Goal: Task Accomplishment & Management: Manage account settings

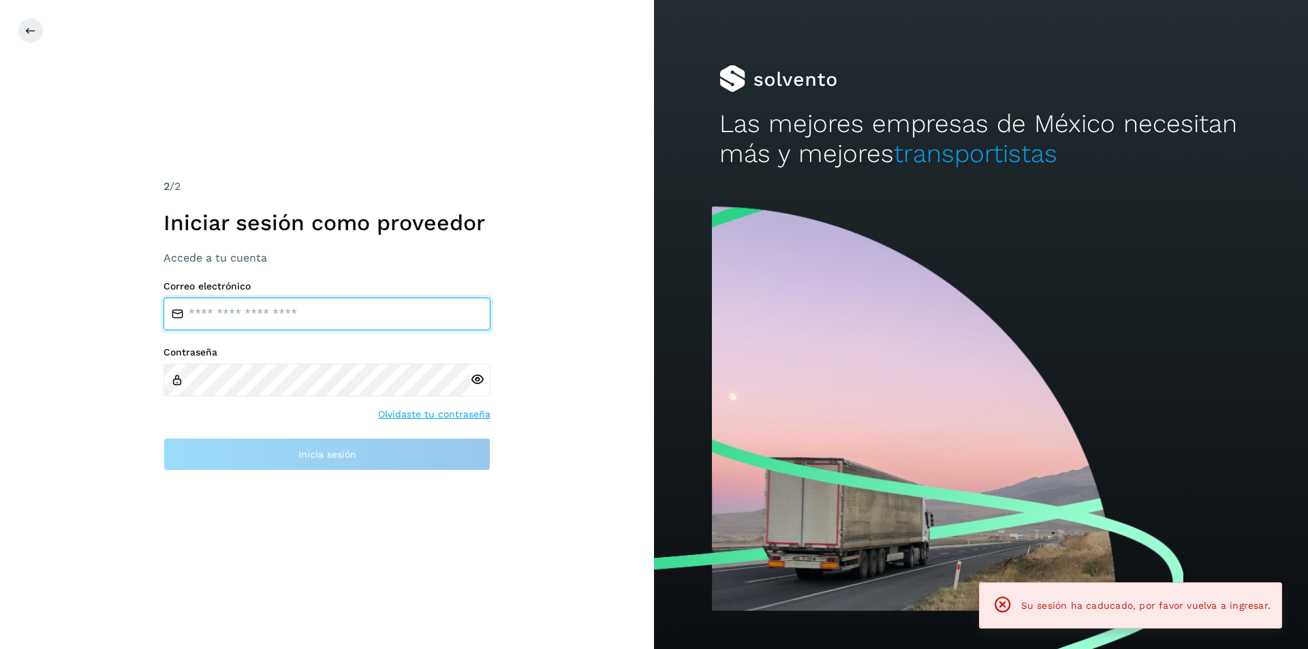
type input "**********"
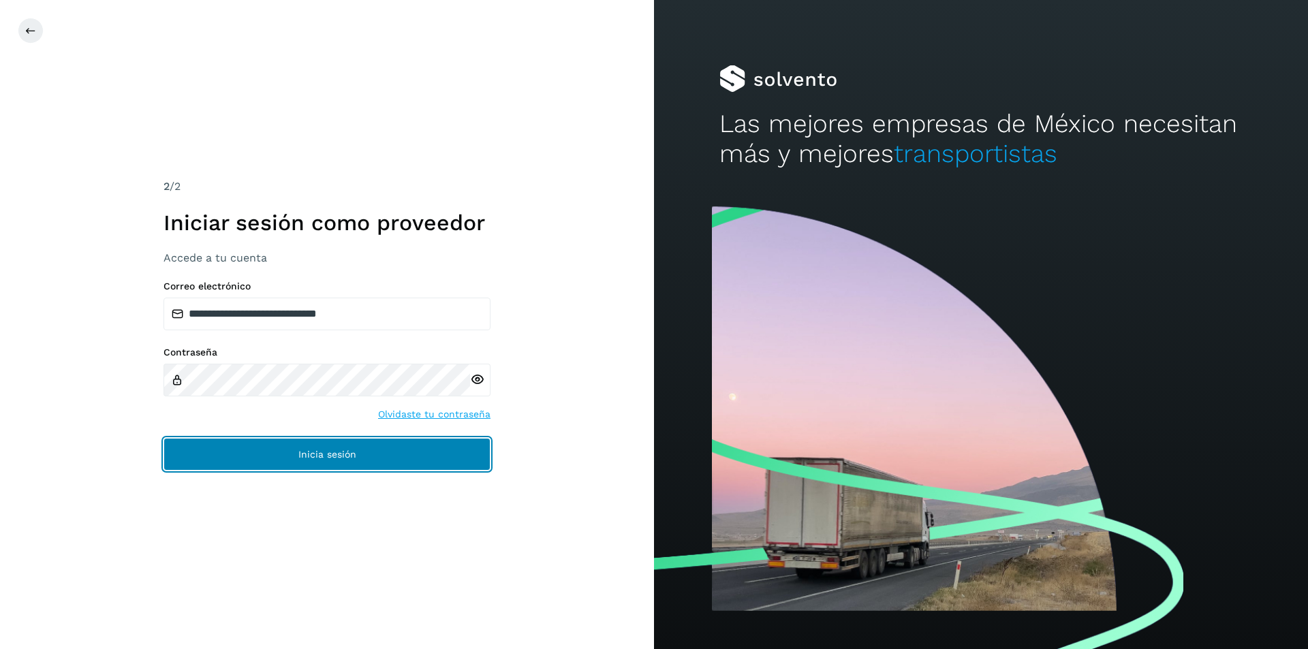
click at [419, 460] on button "Inicia sesión" at bounding box center [327, 454] width 327 height 33
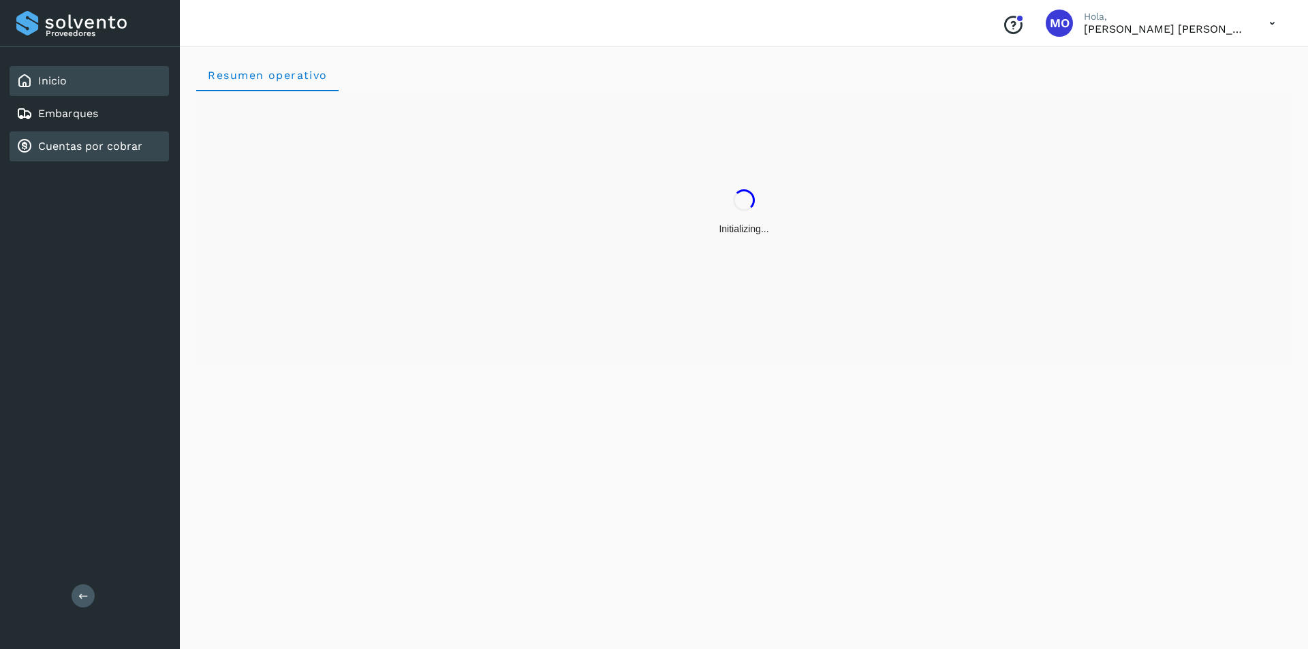
click at [126, 142] on link "Cuentas por cobrar" at bounding box center [90, 146] width 104 height 13
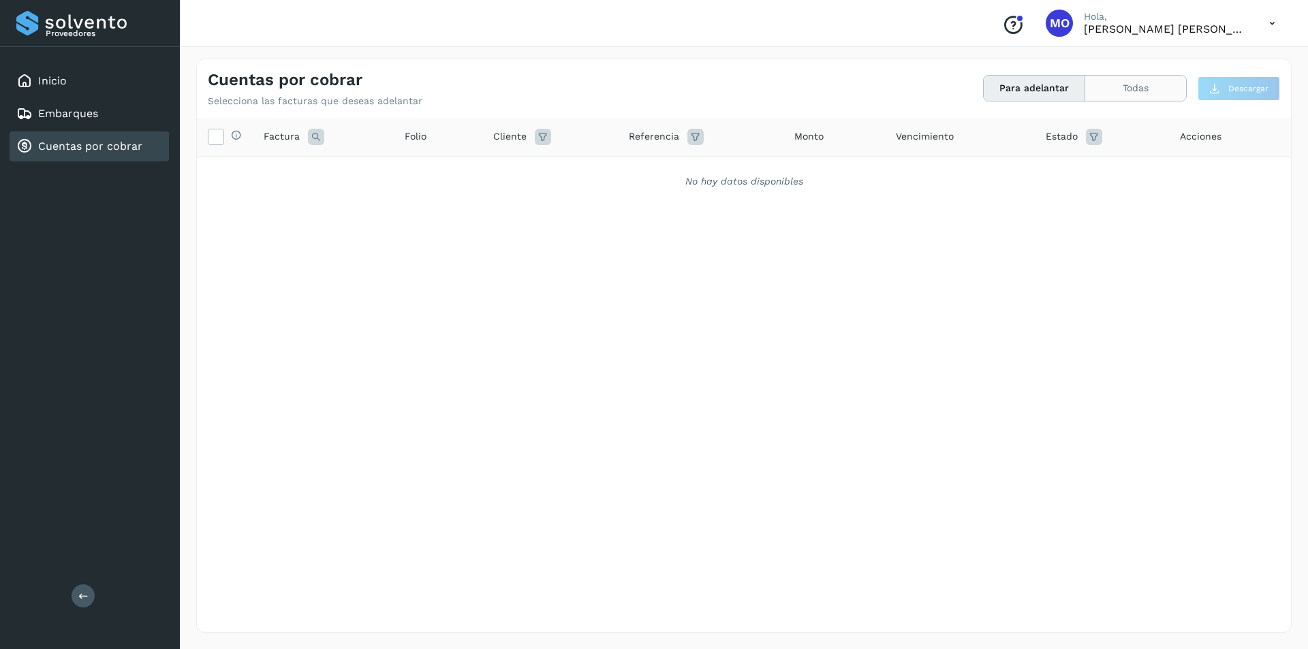
click at [1111, 89] on button "Todas" at bounding box center [1135, 88] width 101 height 25
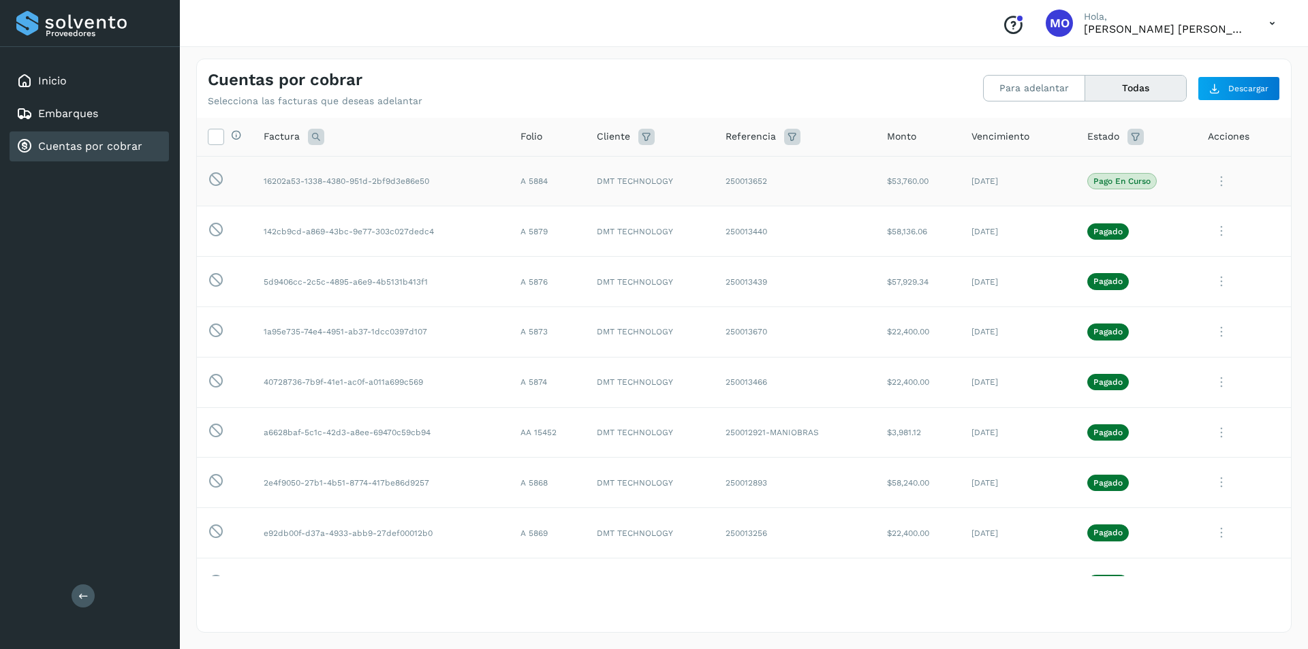
click at [1209, 176] on icon at bounding box center [1221, 182] width 27 height 28
click at [1142, 219] on button "Ver Detalle" at bounding box center [1198, 214] width 162 height 27
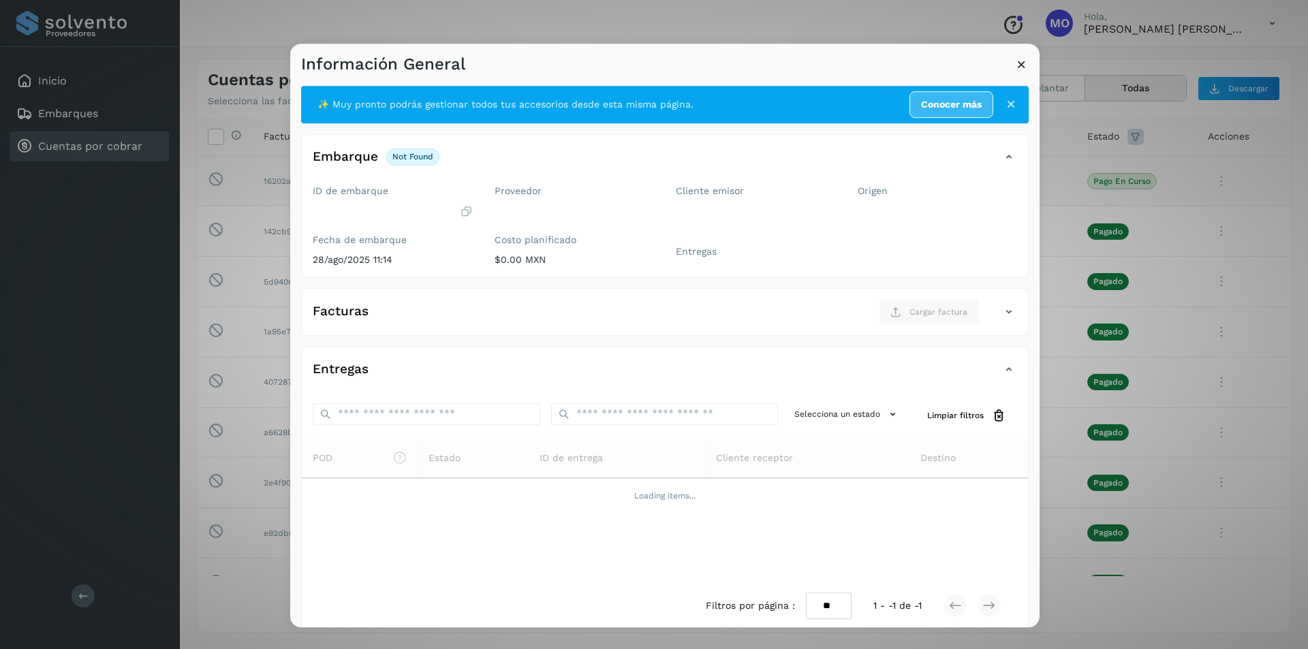
scroll to position [14, 0]
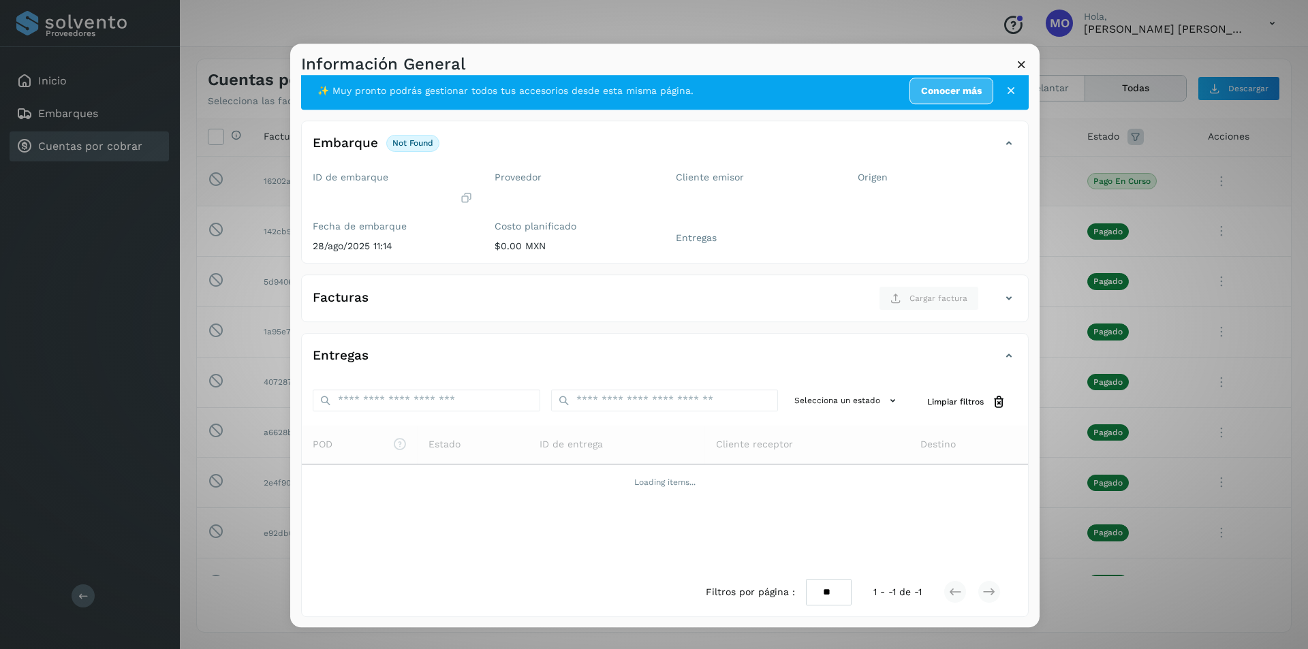
click at [1004, 89] on icon at bounding box center [1011, 91] width 14 height 14
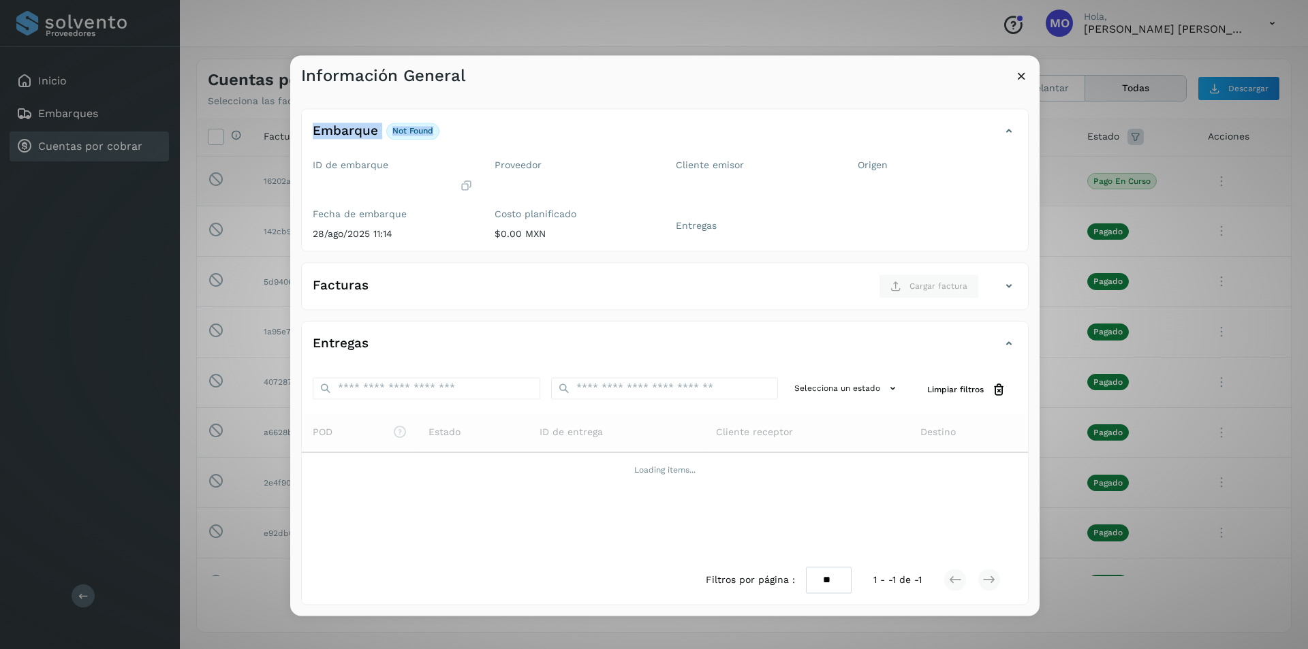
drag, startPoint x: 719, startPoint y: 93, endPoint x: 792, endPoint y: 82, distance: 73.7
click at [792, 82] on div "Información General Embarque not found Verifica el estado de la factura o entre…" at bounding box center [664, 335] width 749 height 561
click at [758, 99] on div "Embarque not found Verifica el estado de la factura o entregas asociadas a este…" at bounding box center [664, 351] width 749 height 529
click at [468, 189] on icon at bounding box center [466, 186] width 13 height 14
click at [1023, 79] on icon at bounding box center [1021, 76] width 14 height 14
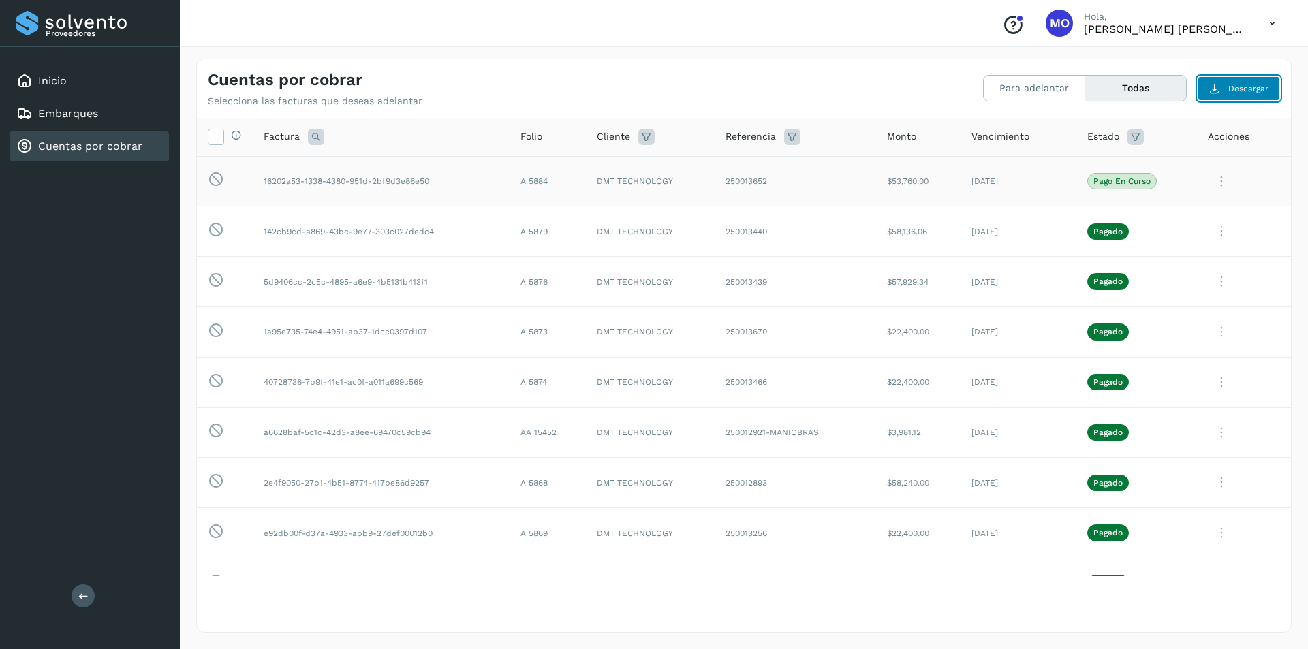
click at [1262, 89] on span "Descargar" at bounding box center [1248, 88] width 40 height 12
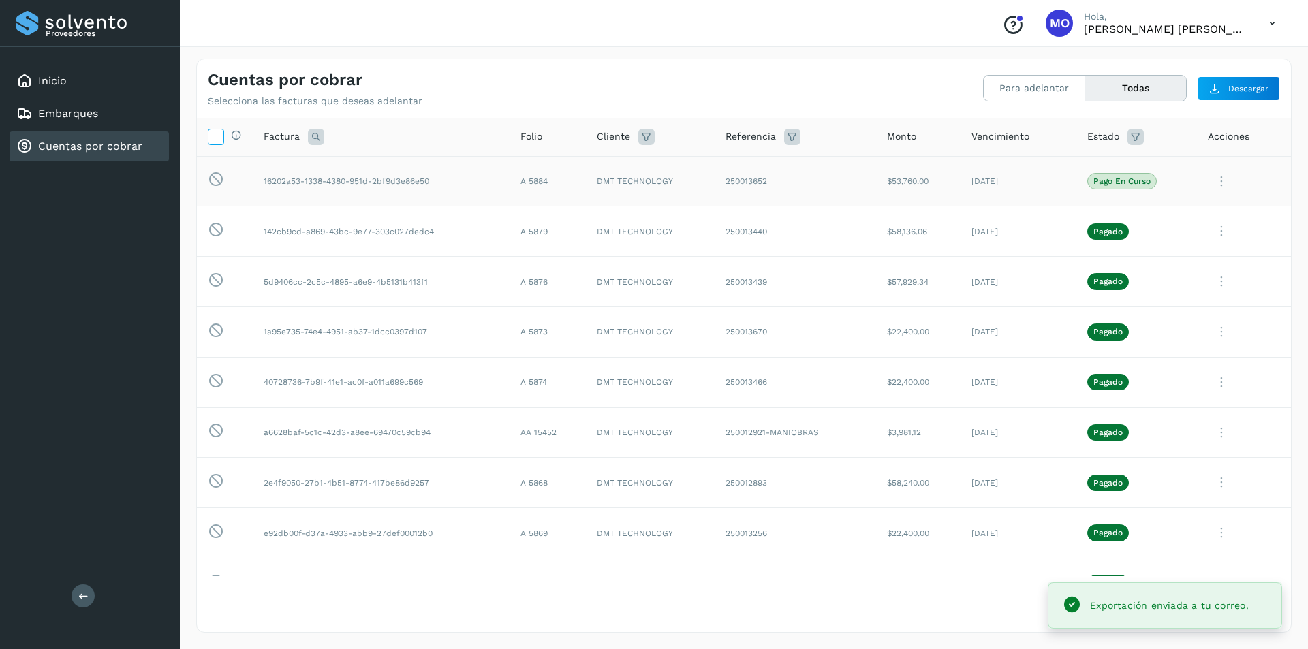
click at [217, 136] on icon at bounding box center [215, 136] width 14 height 14
click at [573, 580] on div "Selecciona todas las facturas disponibles para adelanto Factura Folio Cliente R…" at bounding box center [744, 374] width 1094 height 513
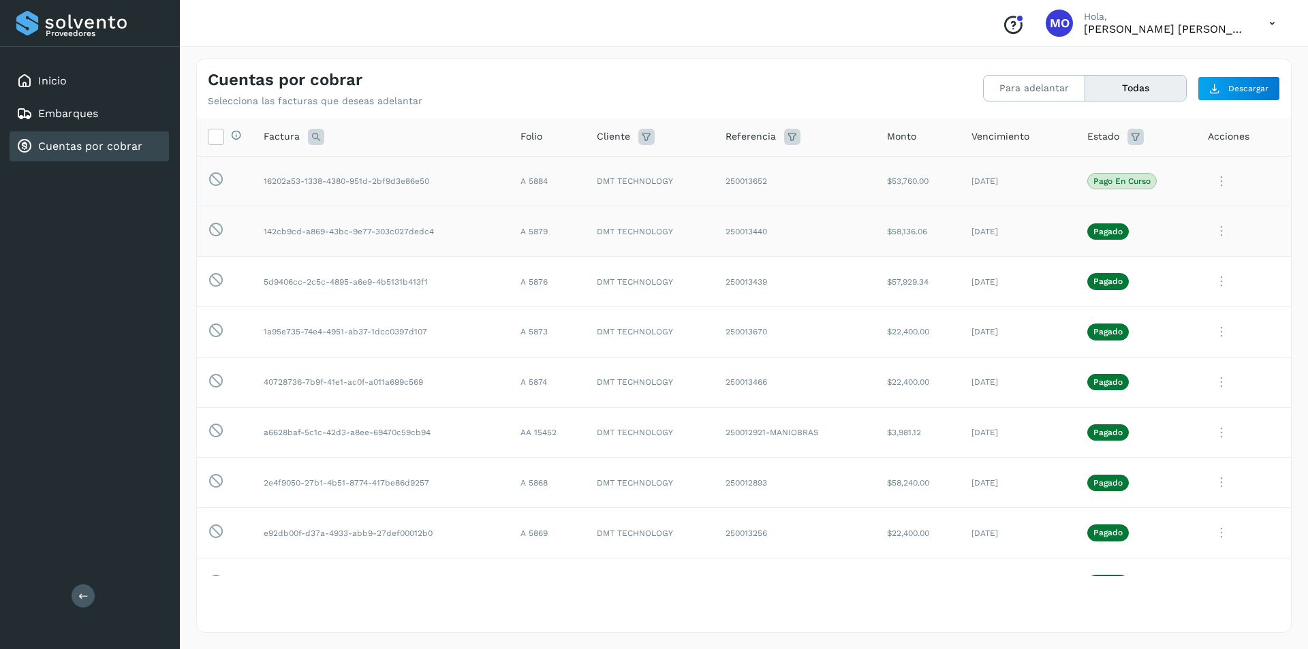
click at [1211, 196] on icon at bounding box center [1221, 182] width 27 height 28
click at [1164, 347] on button "CEP" at bounding box center [1198, 344] width 162 height 26
click at [1211, 196] on icon at bounding box center [1221, 182] width 27 height 28
click at [1149, 343] on button "CEP" at bounding box center [1198, 344] width 162 height 26
click at [1211, 196] on icon at bounding box center [1221, 182] width 27 height 28
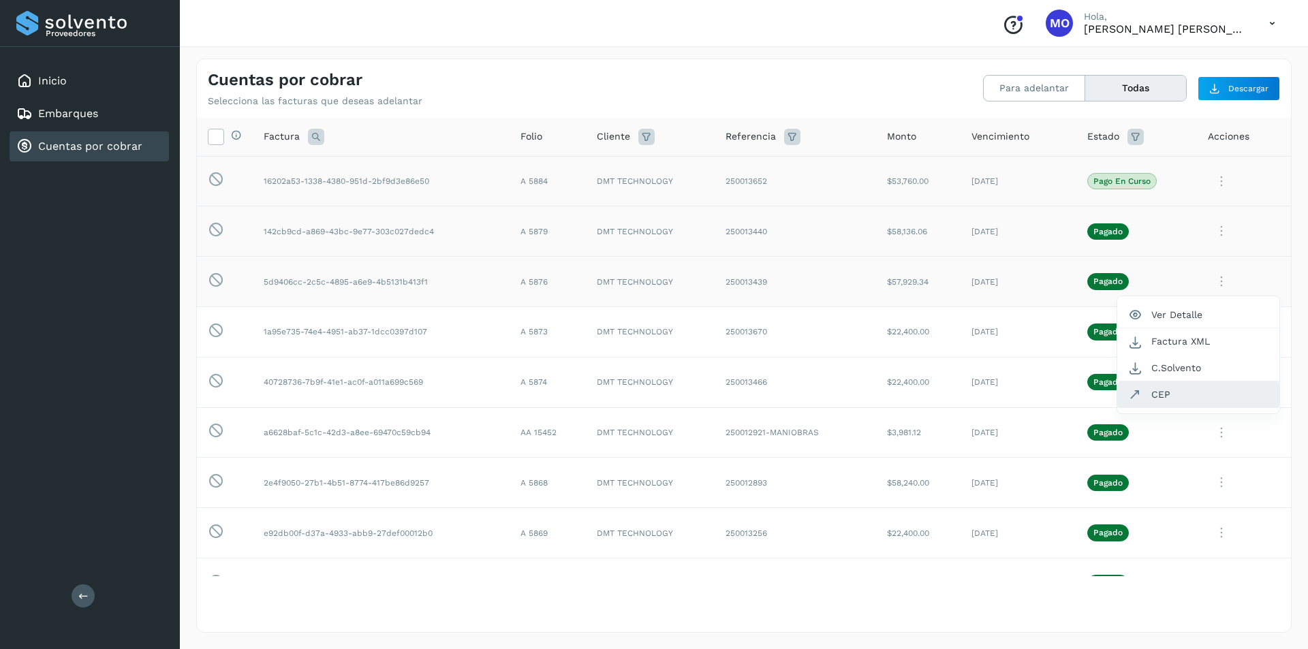
click at [1128, 394] on icon at bounding box center [1135, 395] width 14 height 14
click at [1213, 196] on icon at bounding box center [1221, 182] width 27 height 28
click at [1156, 446] on button "CEP" at bounding box center [1198, 445] width 162 height 26
click at [1214, 196] on icon at bounding box center [1221, 182] width 27 height 28
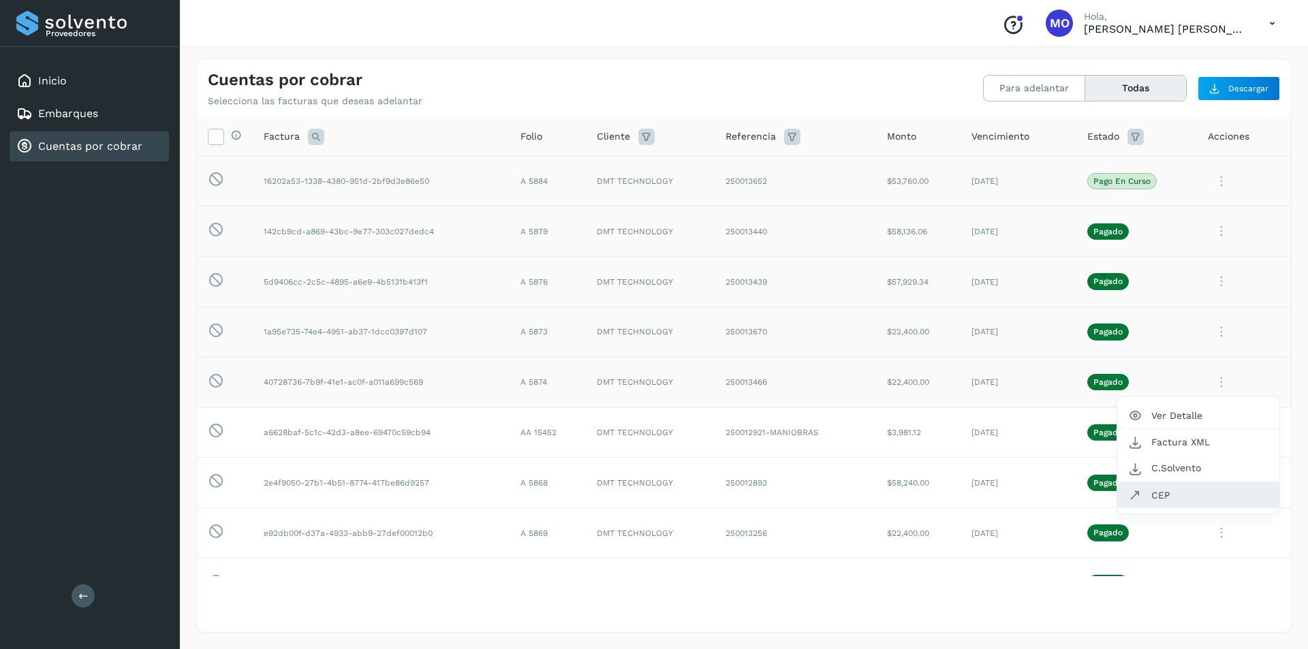
click at [1145, 492] on button "CEP" at bounding box center [1198, 495] width 162 height 26
click at [378, 595] on div "Selecciona todas las facturas disponibles para adelanto Factura Folio Cliente R…" at bounding box center [744, 374] width 1094 height 513
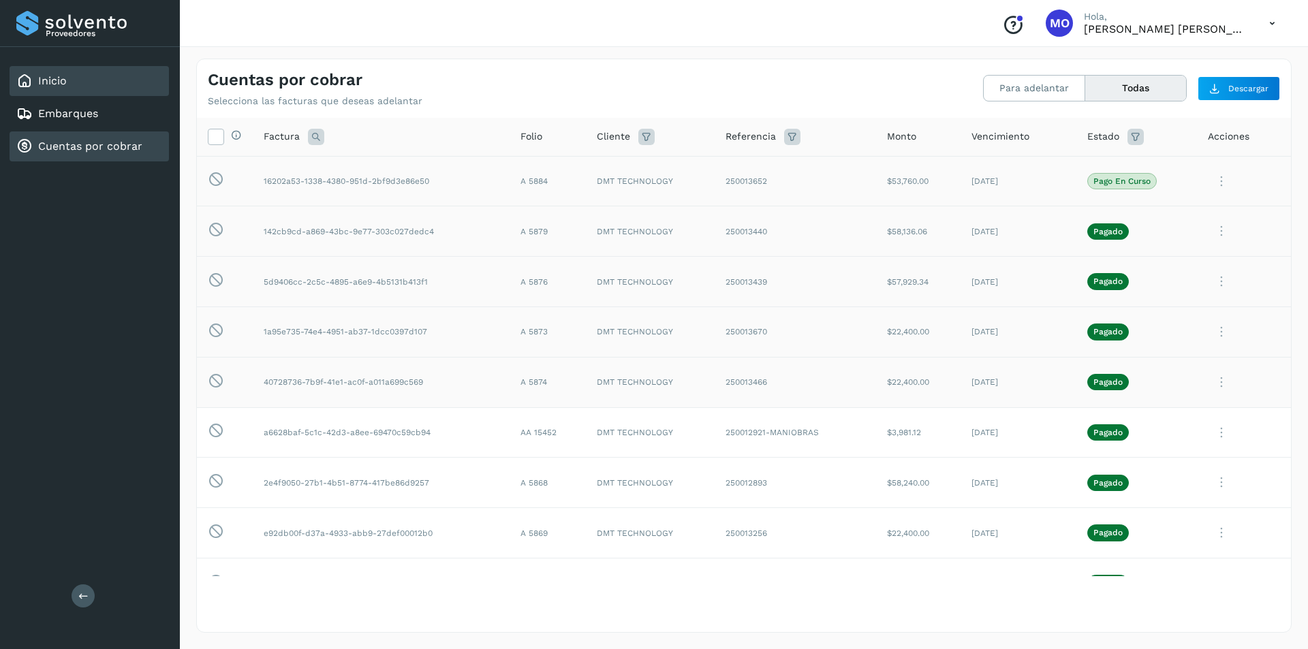
click at [61, 87] on link "Inicio" at bounding box center [52, 80] width 29 height 13
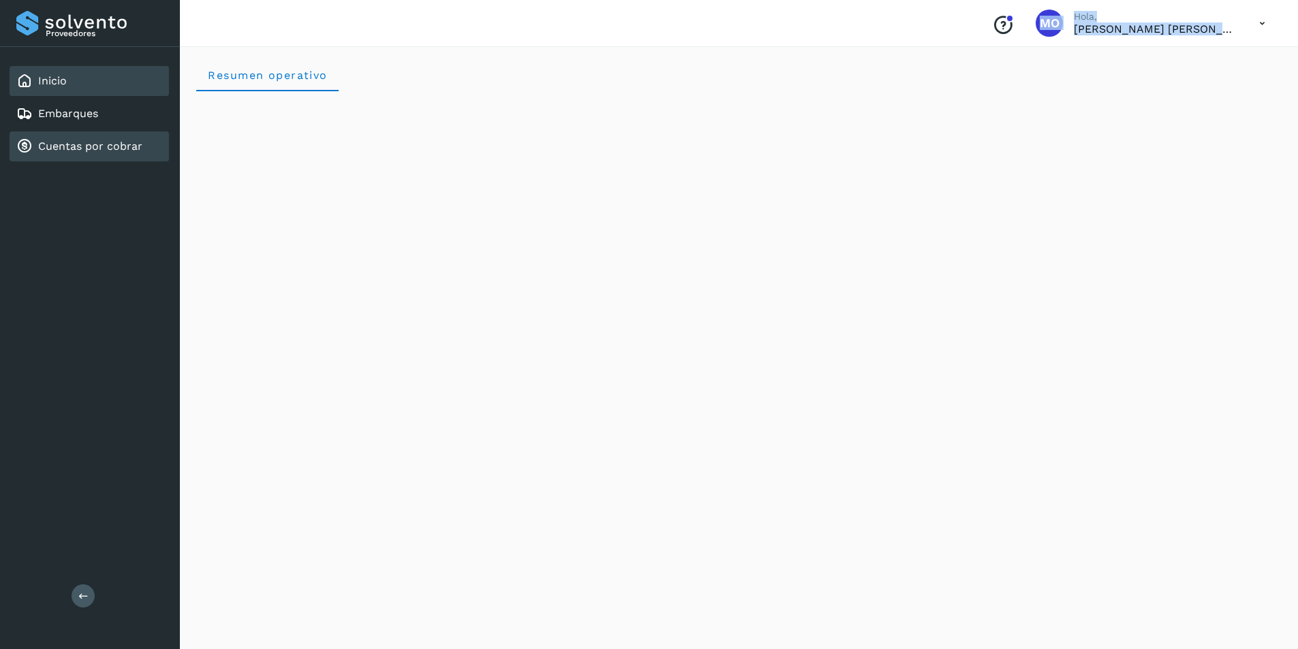
click at [99, 146] on link "Cuentas por cobrar" at bounding box center [90, 146] width 104 height 13
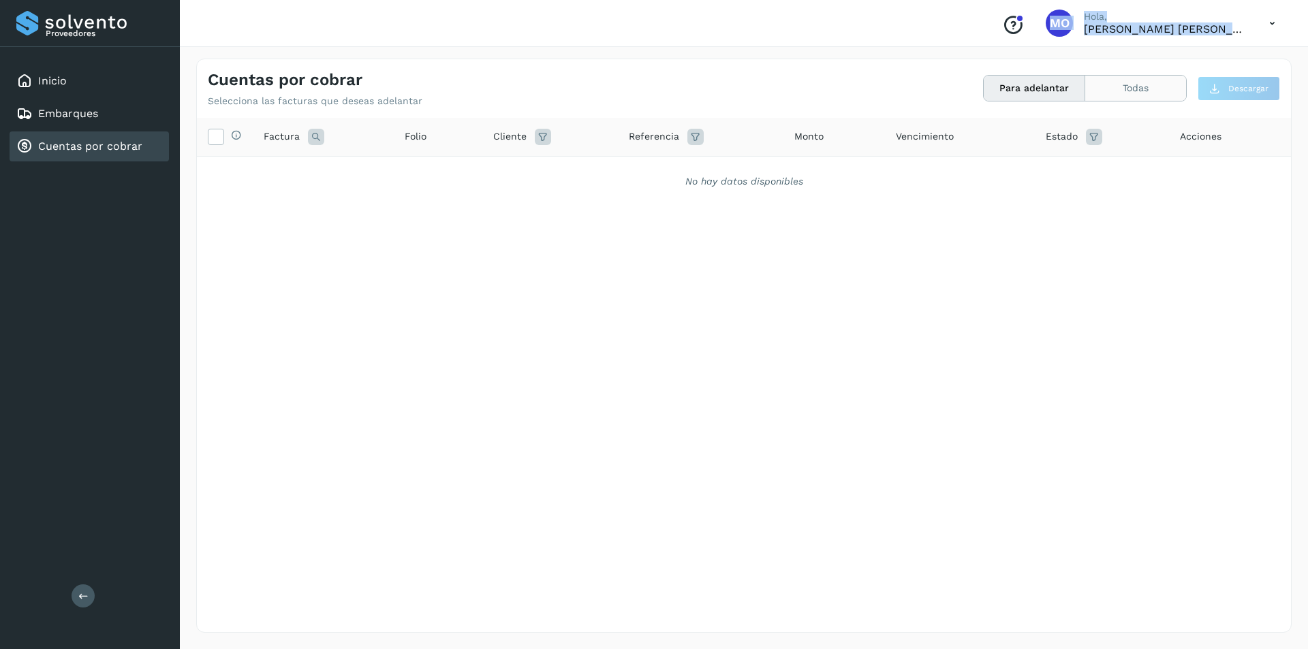
click at [1144, 87] on button "Todas" at bounding box center [1135, 88] width 101 height 25
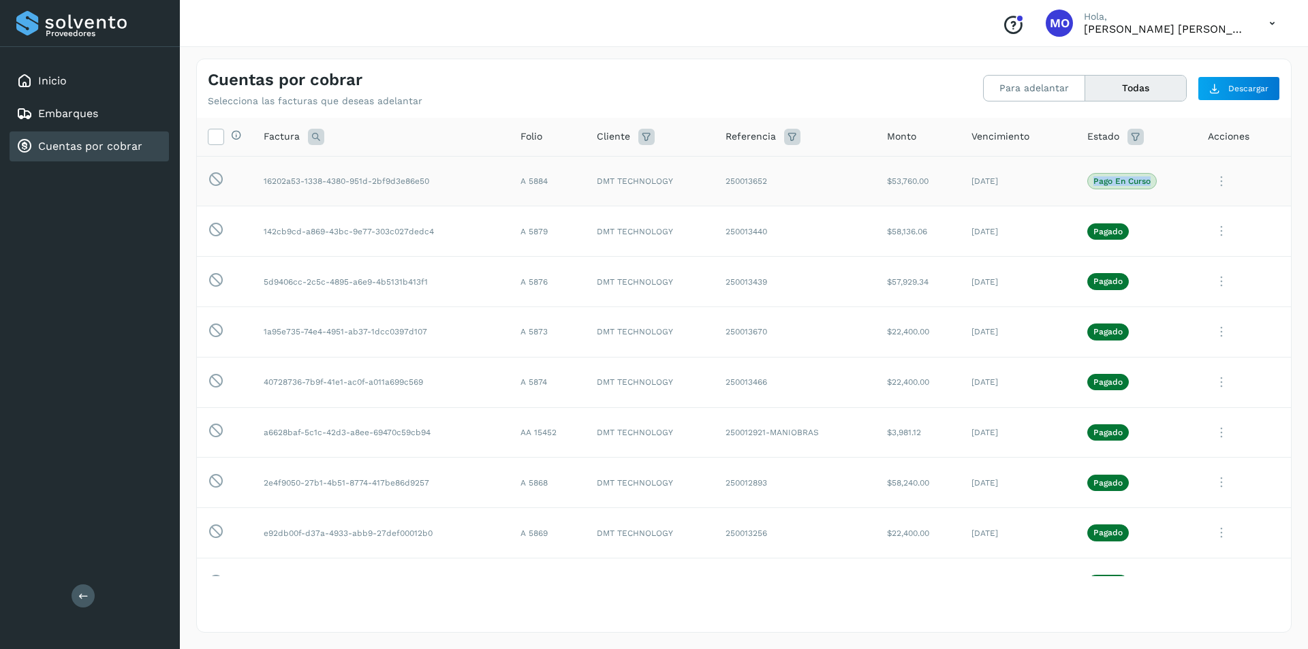
drag, startPoint x: 1147, startPoint y: 179, endPoint x: 1086, endPoint y: 183, distance: 61.4
click at [1086, 183] on td "Pago en curso" at bounding box center [1136, 181] width 121 height 50
click at [803, 83] on div "Cuentas por cobrar Selecciona las facturas que deseas adelantar Para adelantar …" at bounding box center [744, 83] width 1094 height 48
click at [1271, 22] on icon at bounding box center [1272, 24] width 28 height 28
click at [1209, 178] on div at bounding box center [654, 324] width 1308 height 649
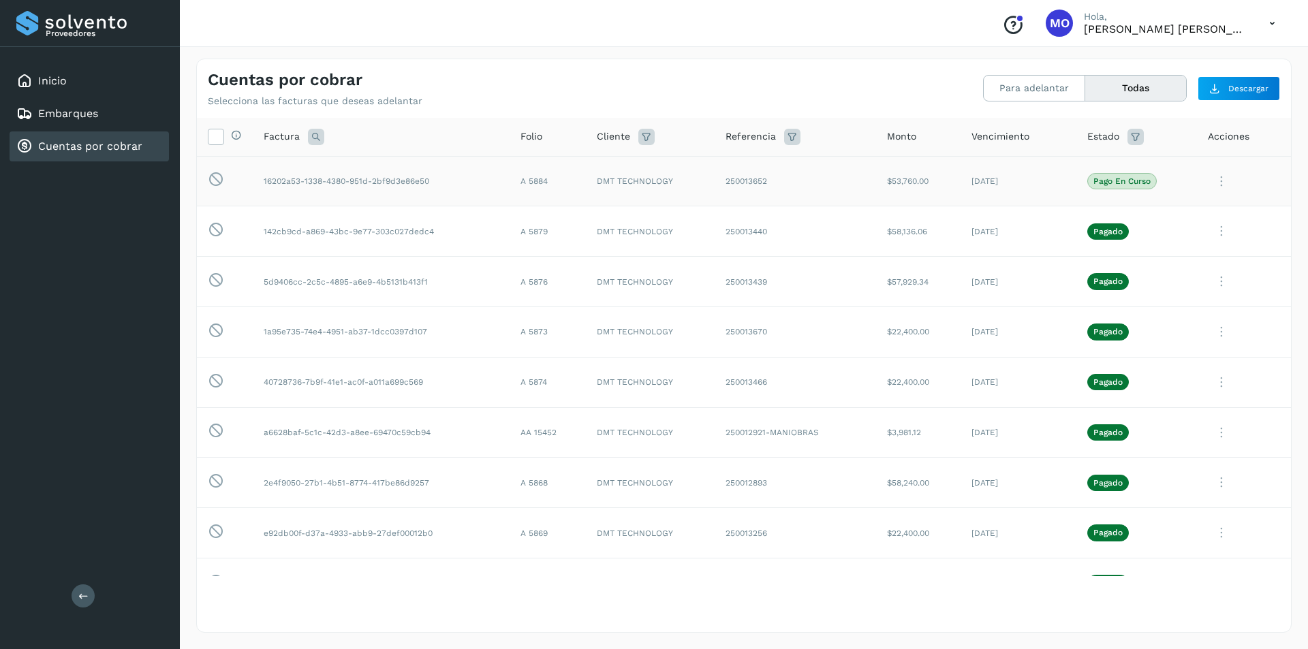
click at [1211, 178] on icon at bounding box center [1221, 182] width 27 height 28
click at [1095, 230] on div at bounding box center [654, 324] width 1308 height 649
click at [1217, 196] on icon at bounding box center [1221, 182] width 27 height 28
click at [1162, 312] on button "C.Solvento" at bounding box center [1198, 318] width 162 height 27
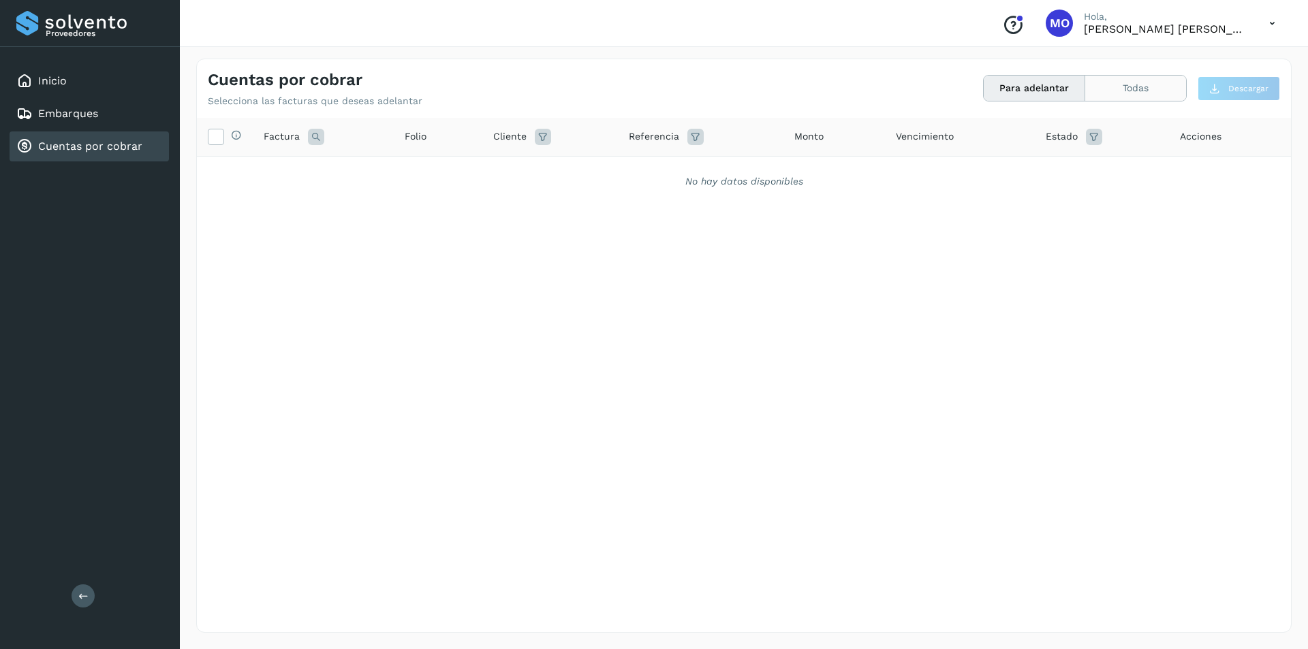
click at [1134, 87] on button "Todas" at bounding box center [1135, 88] width 101 height 25
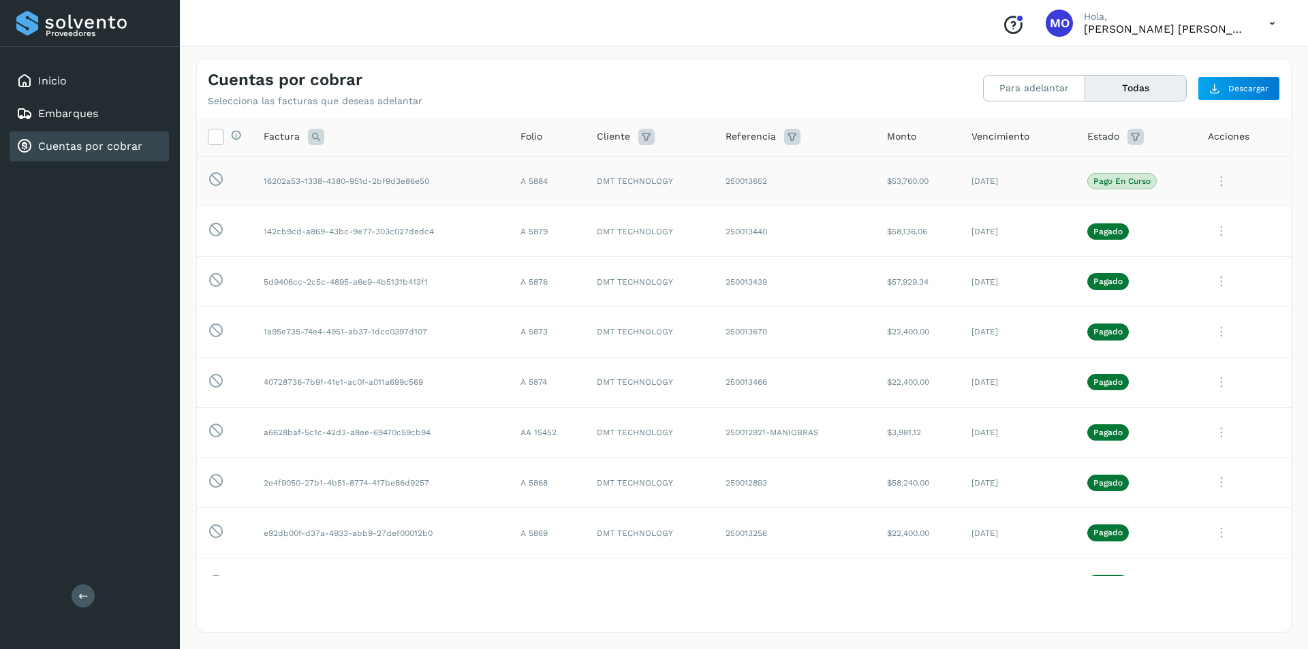
click at [1216, 184] on icon at bounding box center [1221, 182] width 27 height 28
click at [848, 601] on div at bounding box center [654, 324] width 1308 height 649
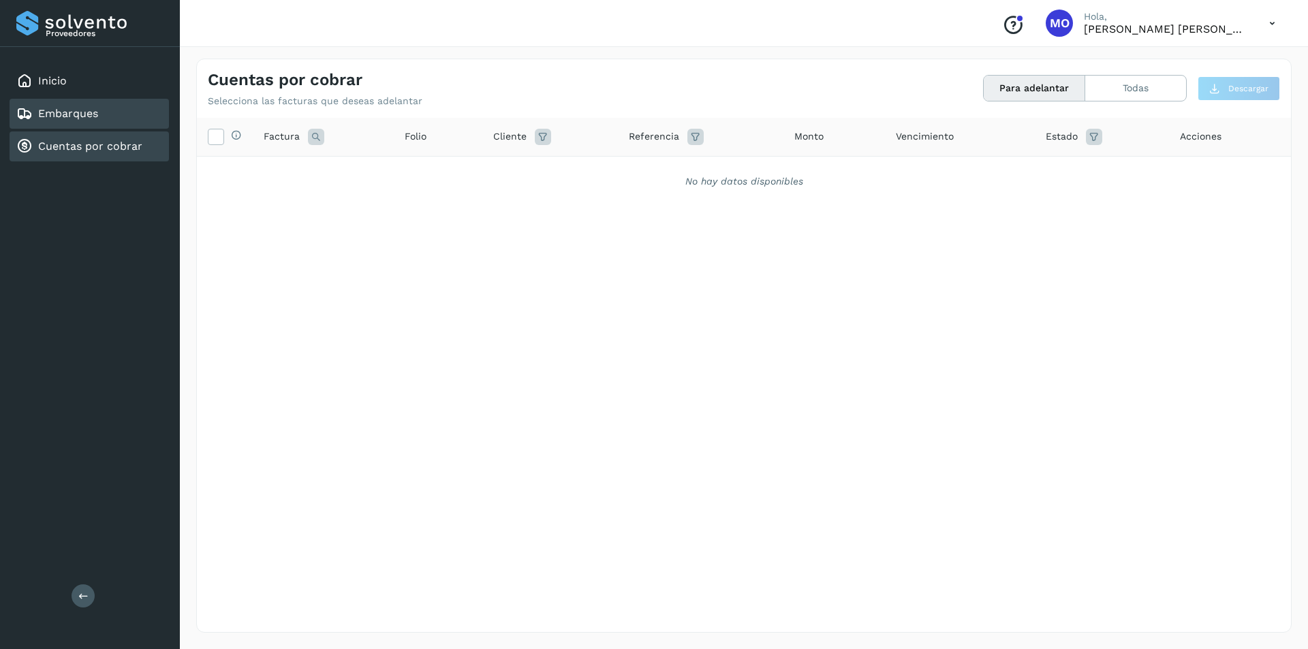
click at [52, 121] on div "Embarques" at bounding box center [57, 114] width 82 height 16
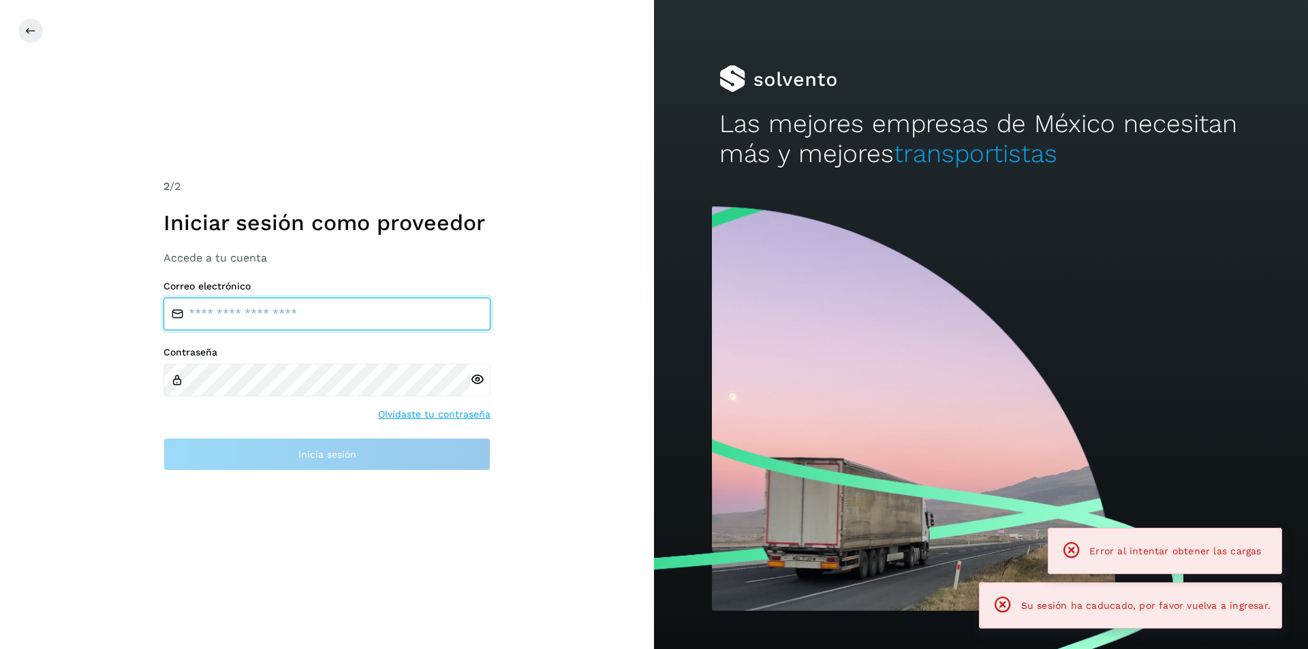
type input "**********"
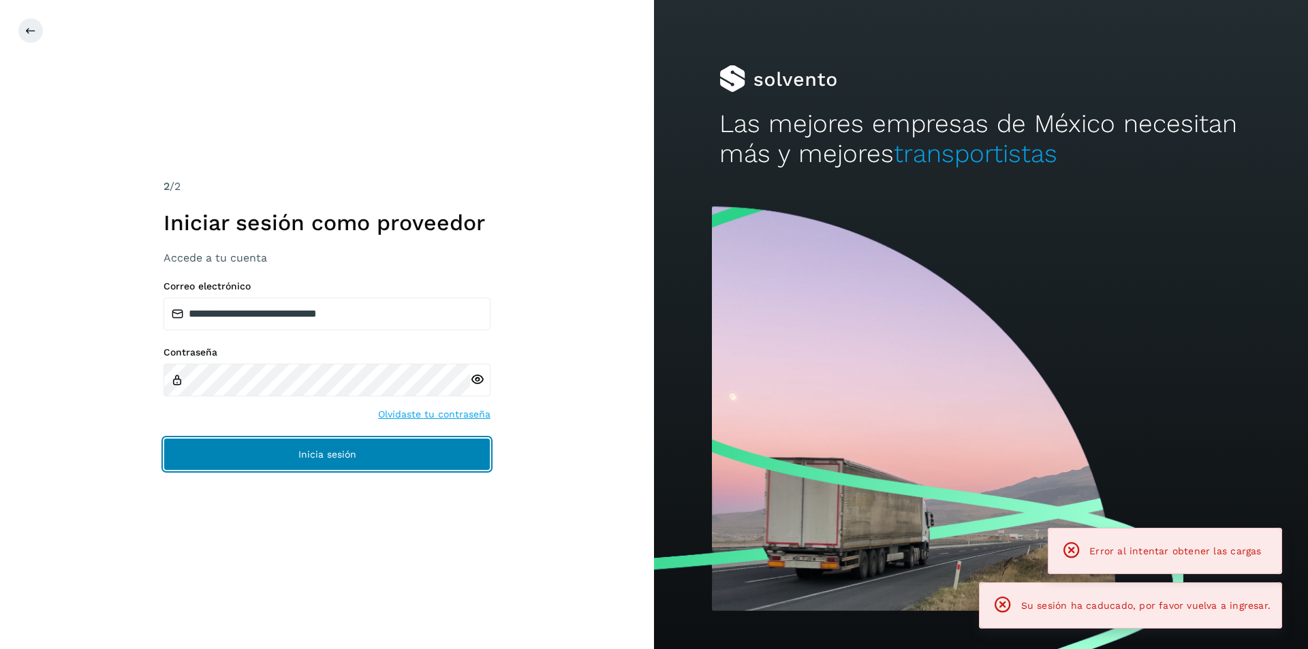
click at [277, 452] on button "Inicia sesión" at bounding box center [327, 454] width 327 height 33
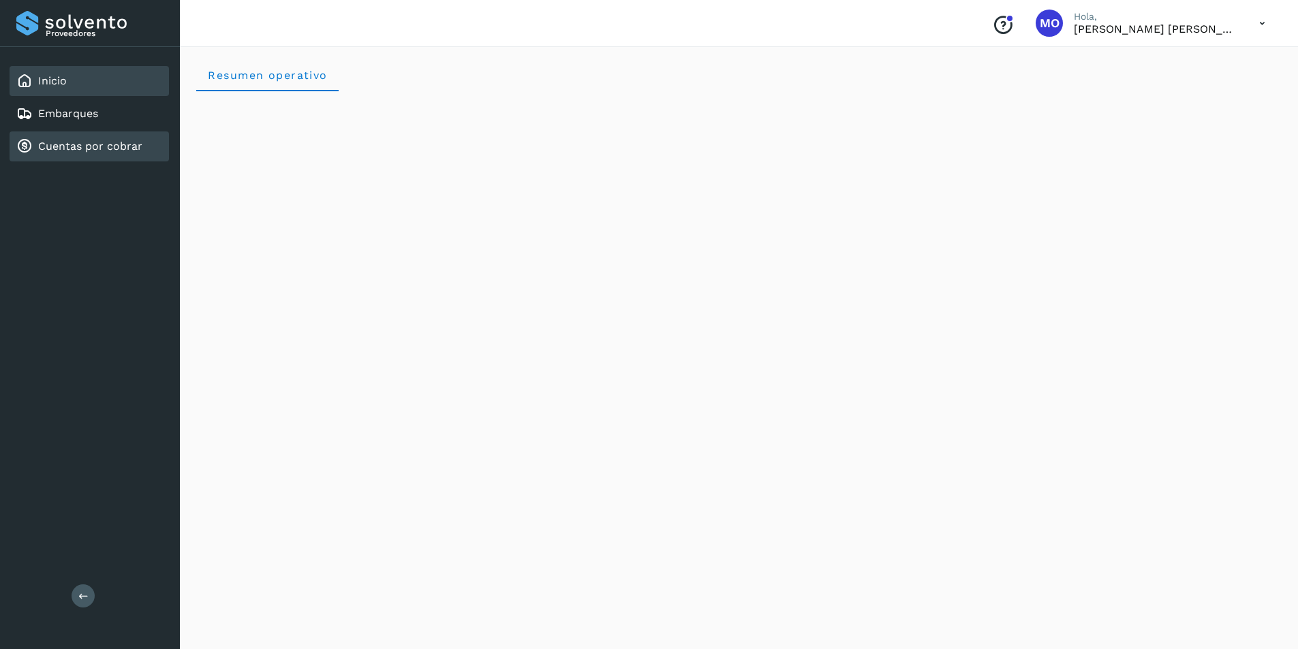
click at [91, 150] on link "Cuentas por cobrar" at bounding box center [90, 146] width 104 height 13
